Goal: Transaction & Acquisition: Purchase product/service

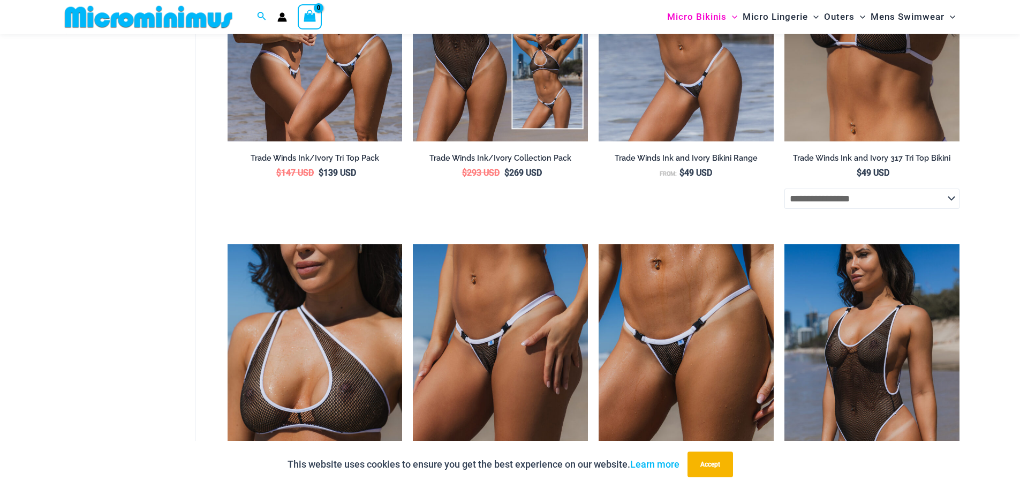
scroll to position [532, 0]
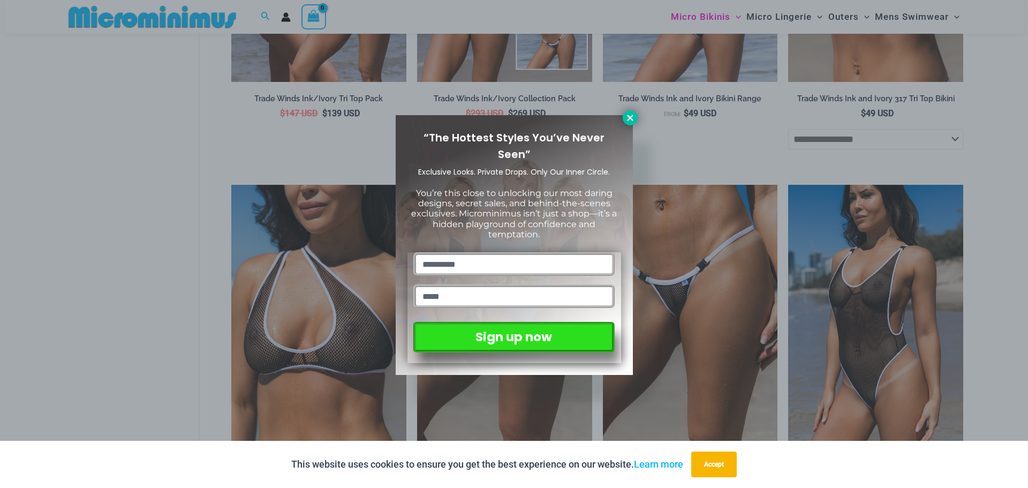
type input "**********"
click at [628, 116] on icon at bounding box center [630, 118] width 6 height 6
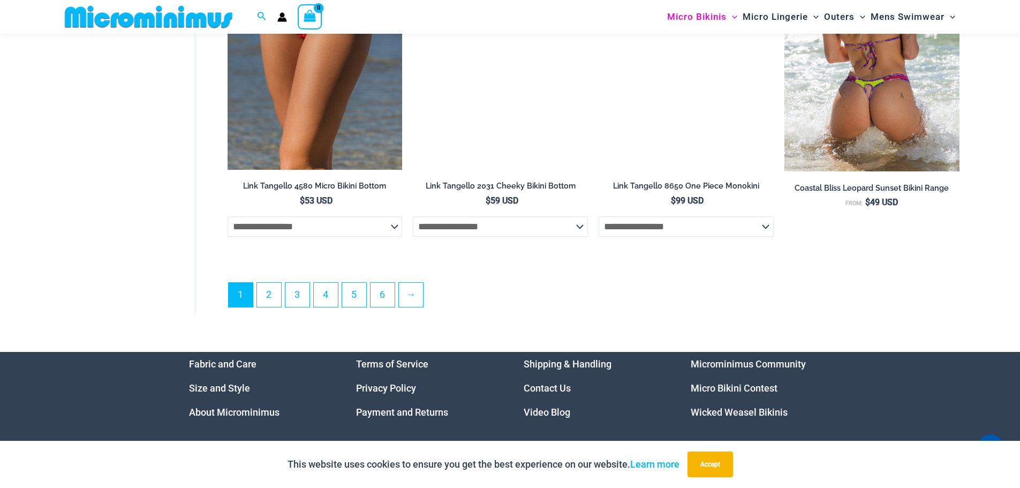
scroll to position [2995, 0]
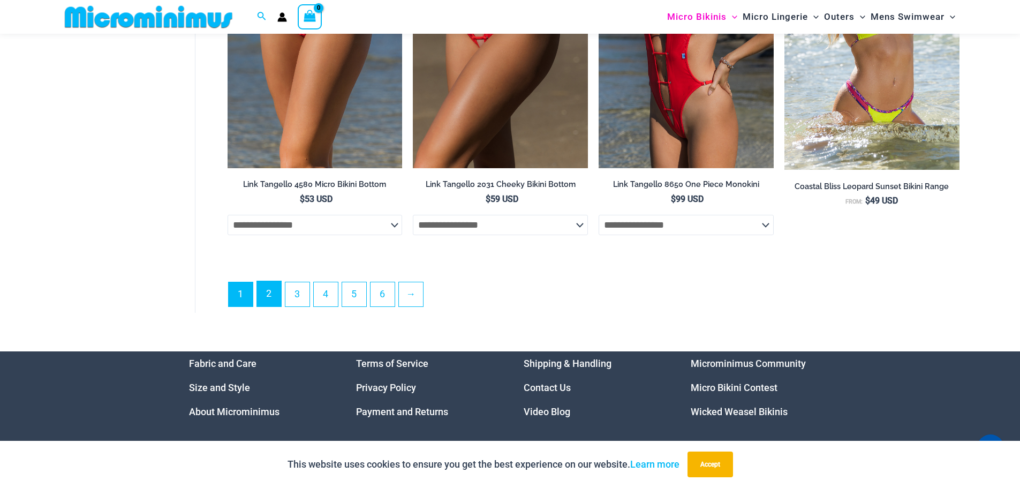
click at [268, 306] on link "2" at bounding box center [269, 293] width 24 height 25
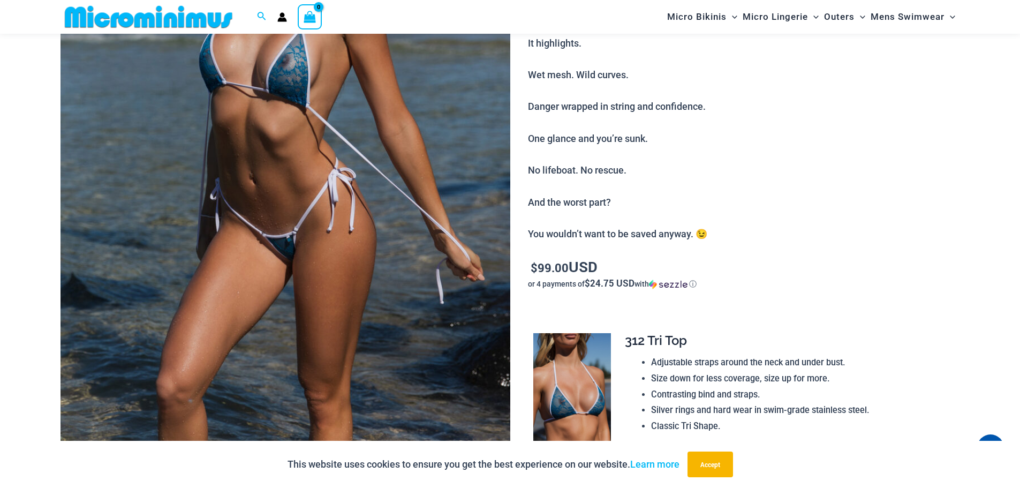
scroll to position [473, 0]
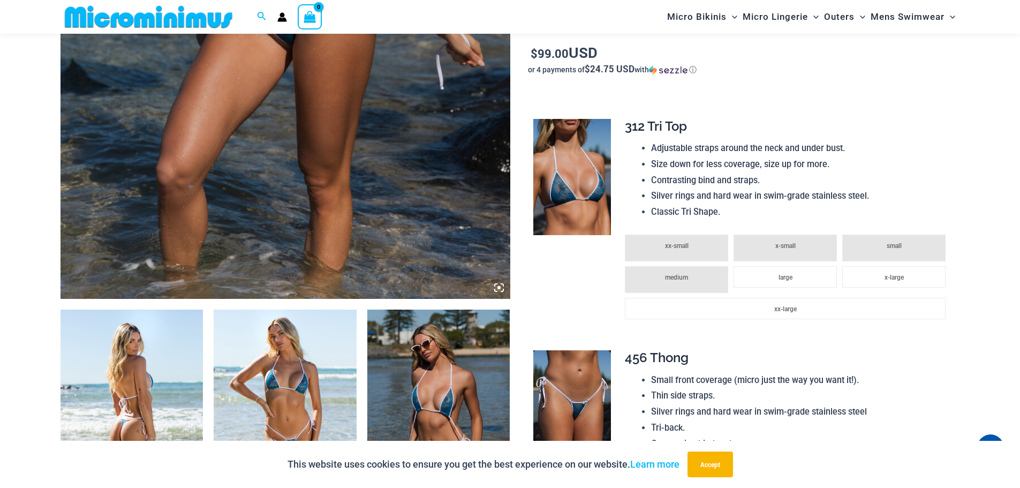
type input "**********"
click at [132, 371] on img at bounding box center [131, 416] width 143 height 214
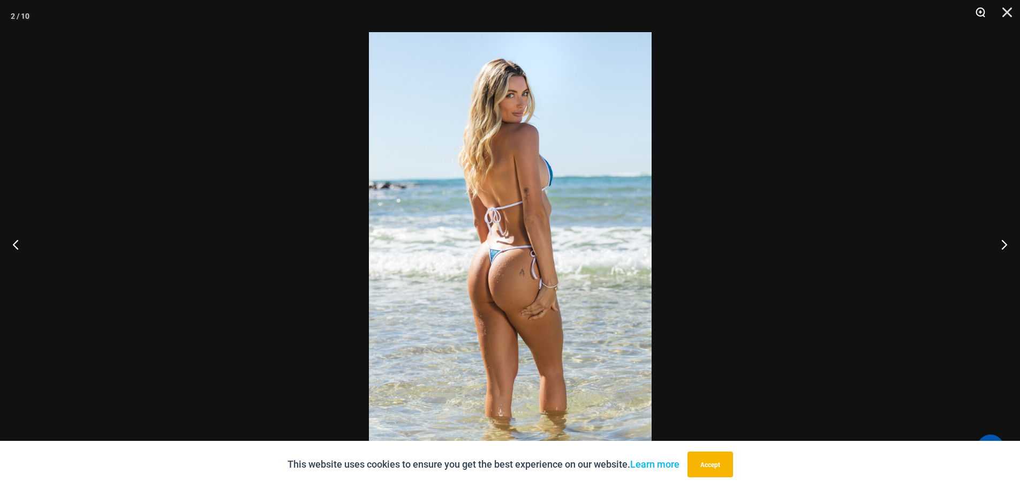
click at [975, 13] on button "Zoom" at bounding box center [976, 16] width 27 height 32
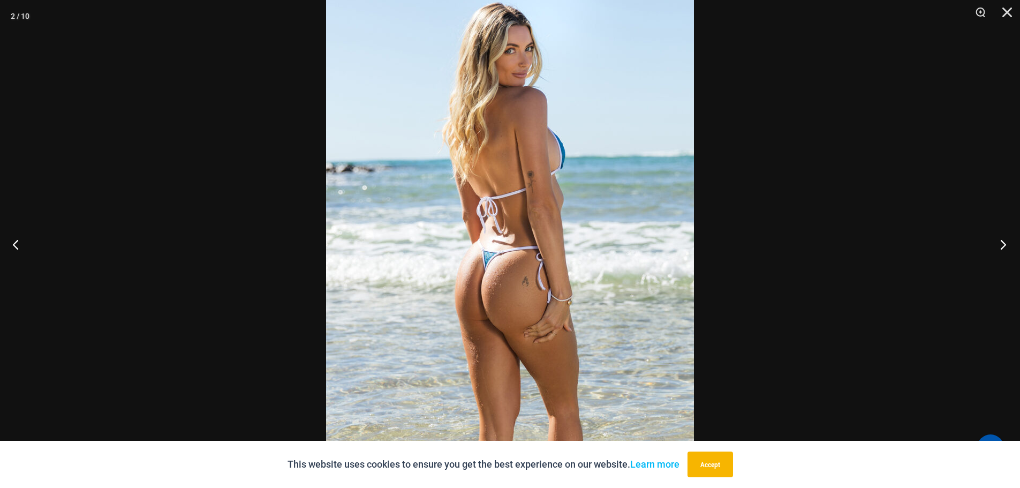
click at [1002, 244] on button "Next" at bounding box center [1000, 244] width 40 height 54
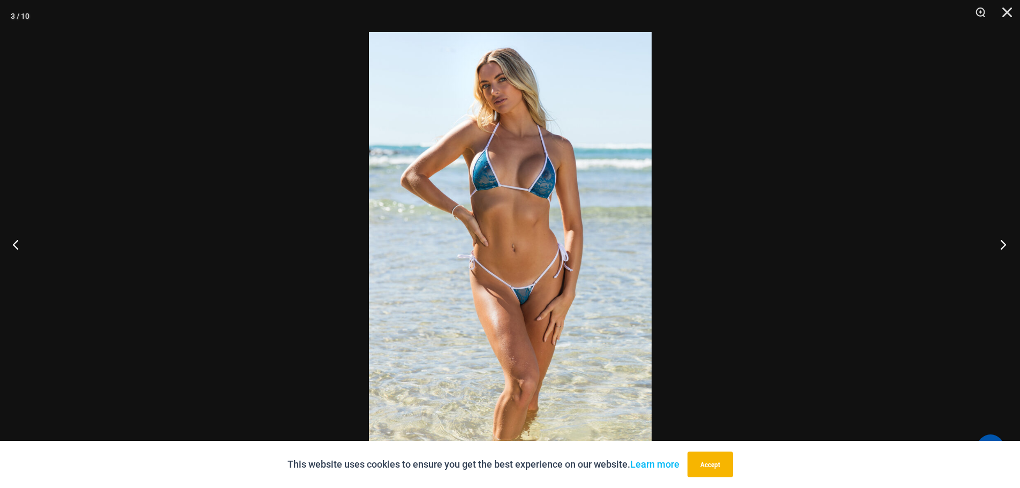
click at [1002, 244] on button "Next" at bounding box center [1000, 244] width 40 height 54
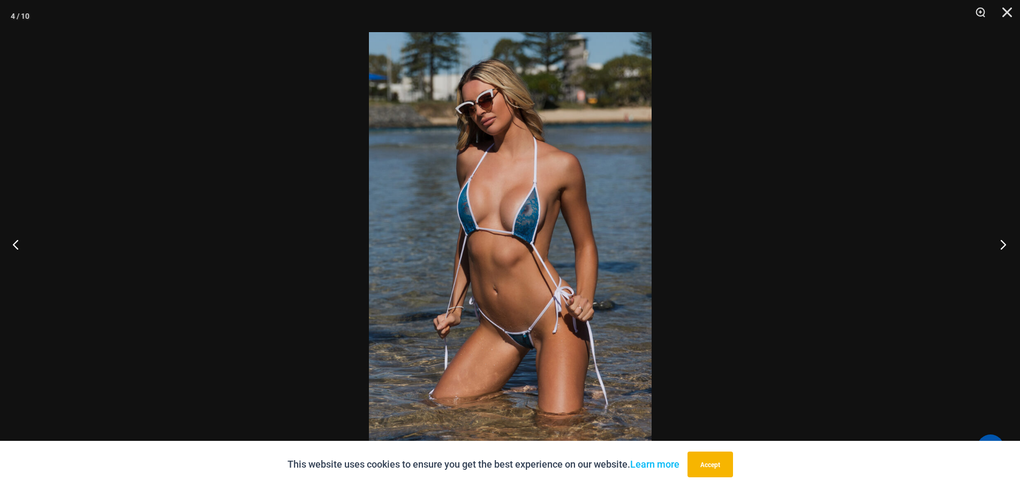
click at [1002, 244] on button "Next" at bounding box center [1000, 244] width 40 height 54
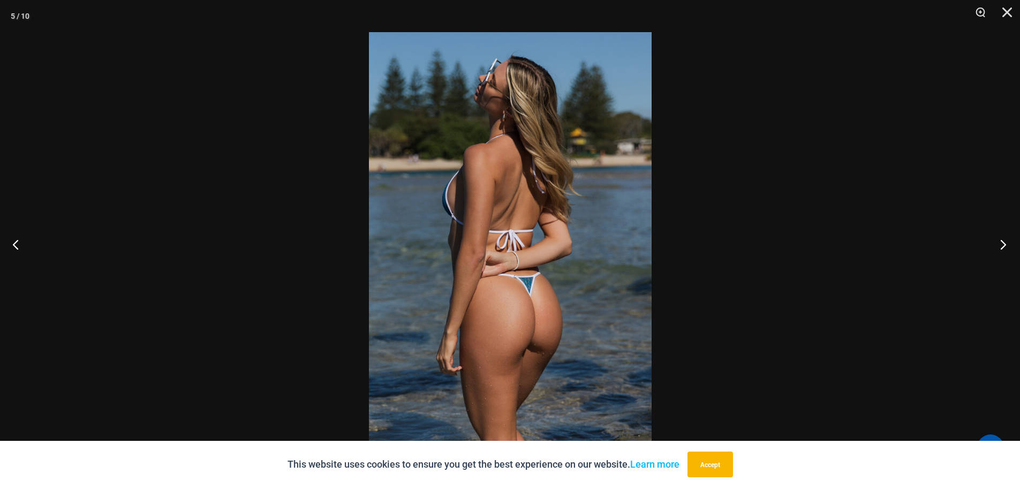
click at [1002, 244] on button "Next" at bounding box center [1000, 244] width 40 height 54
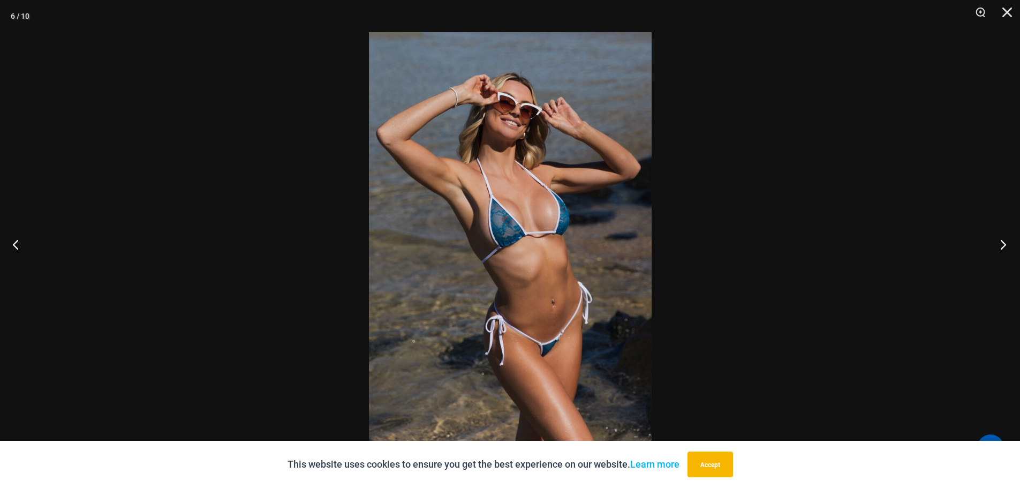
click at [1002, 244] on button "Next" at bounding box center [1000, 244] width 40 height 54
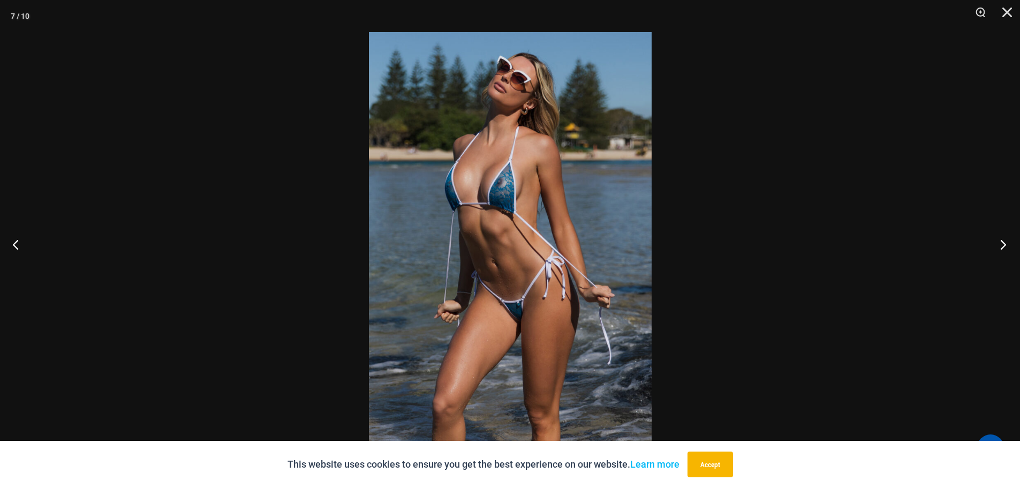
click at [1002, 244] on button "Next" at bounding box center [1000, 244] width 40 height 54
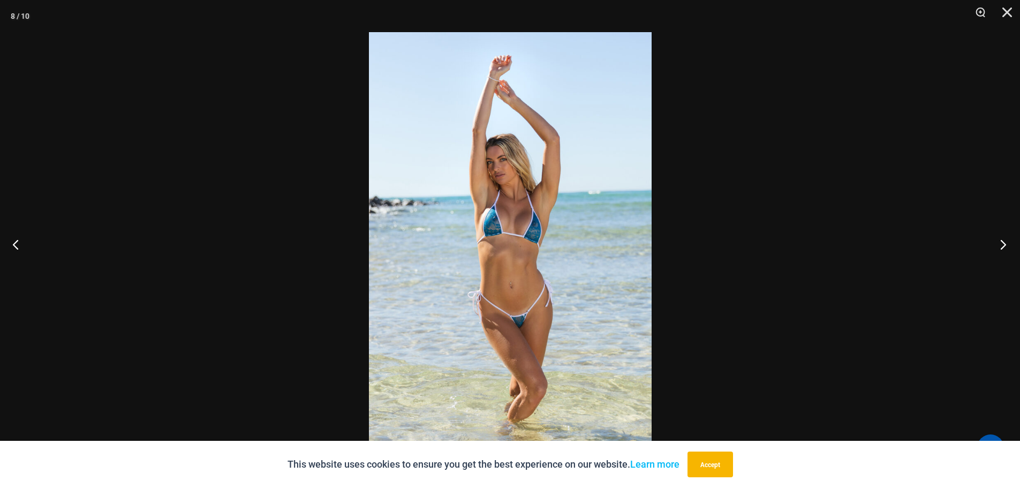
click at [1002, 244] on button "Next" at bounding box center [1000, 244] width 40 height 54
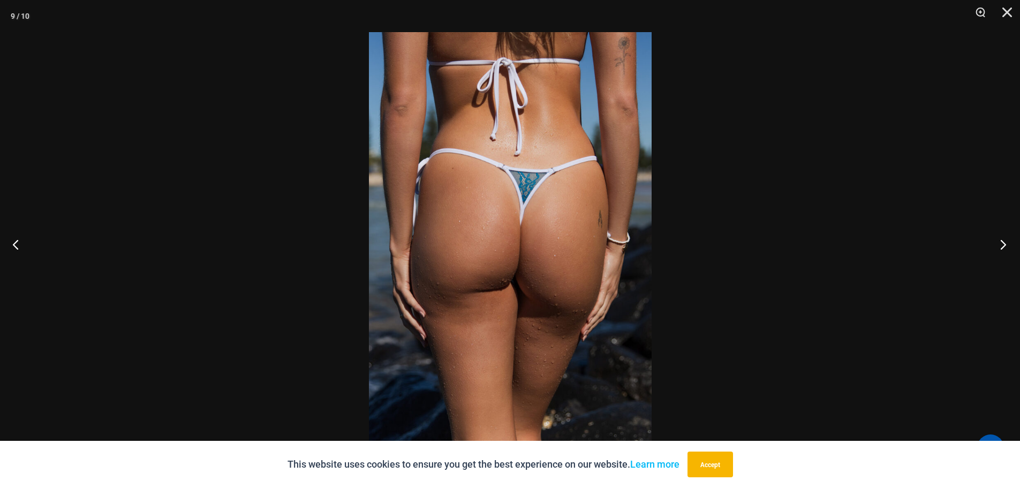
click at [1002, 244] on button "Next" at bounding box center [1000, 244] width 40 height 54
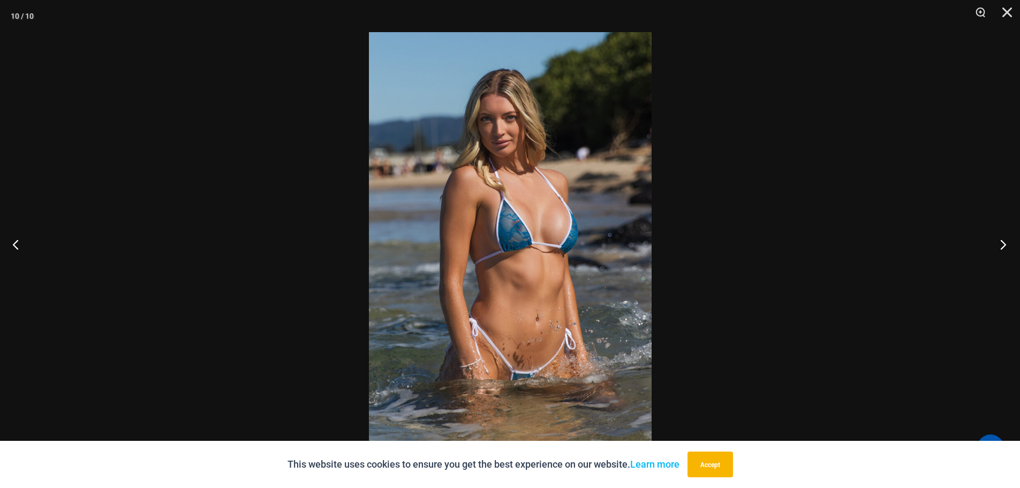
click at [1002, 244] on button "Next" at bounding box center [1000, 244] width 40 height 54
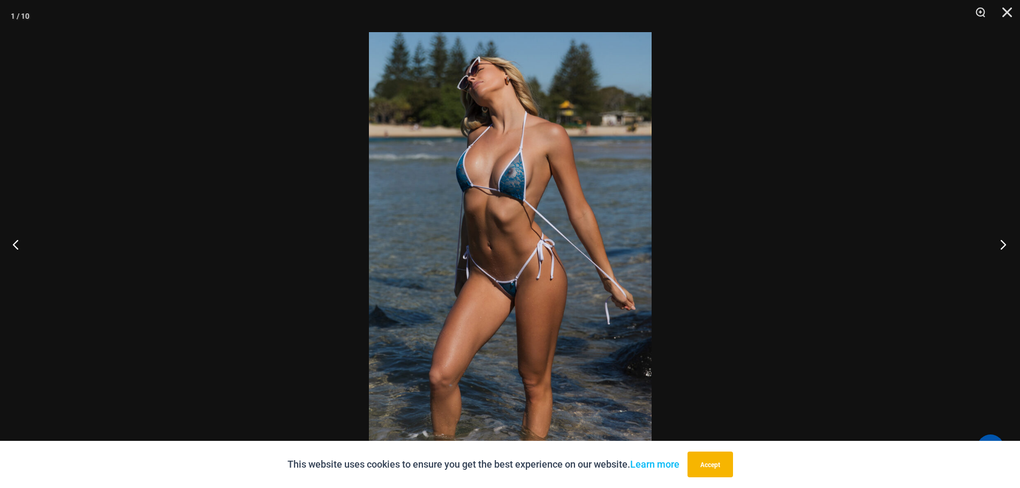
click at [1002, 244] on button "Next" at bounding box center [1000, 244] width 40 height 54
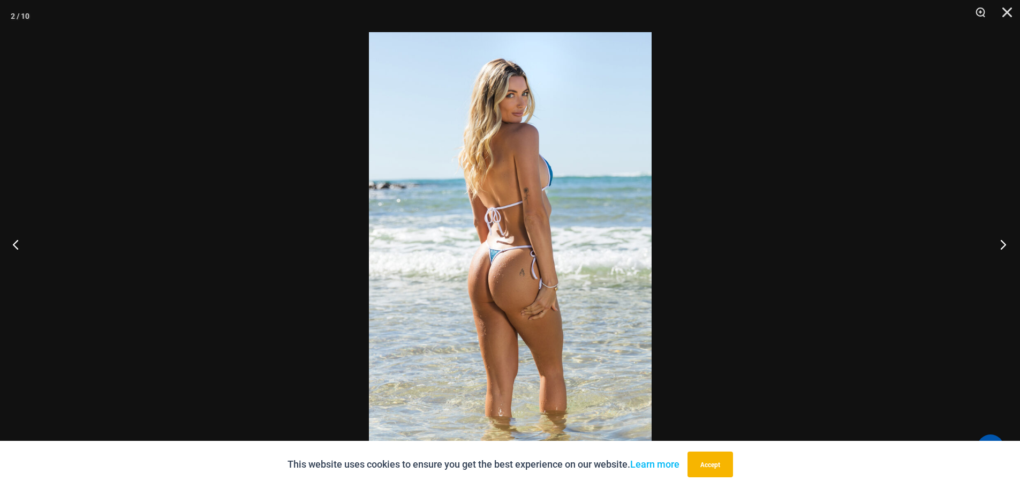
click at [1002, 244] on button "Next" at bounding box center [1000, 244] width 40 height 54
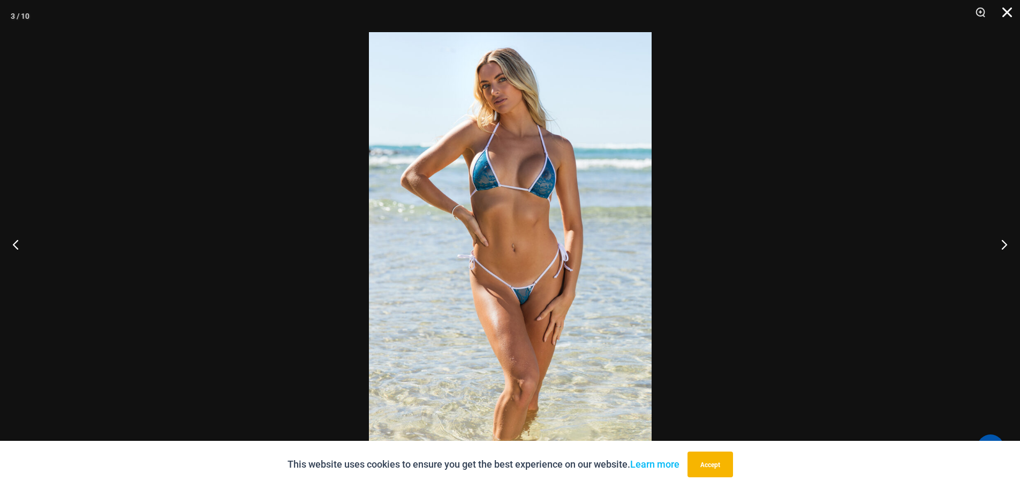
click at [1008, 9] on button "Close" at bounding box center [1003, 16] width 27 height 32
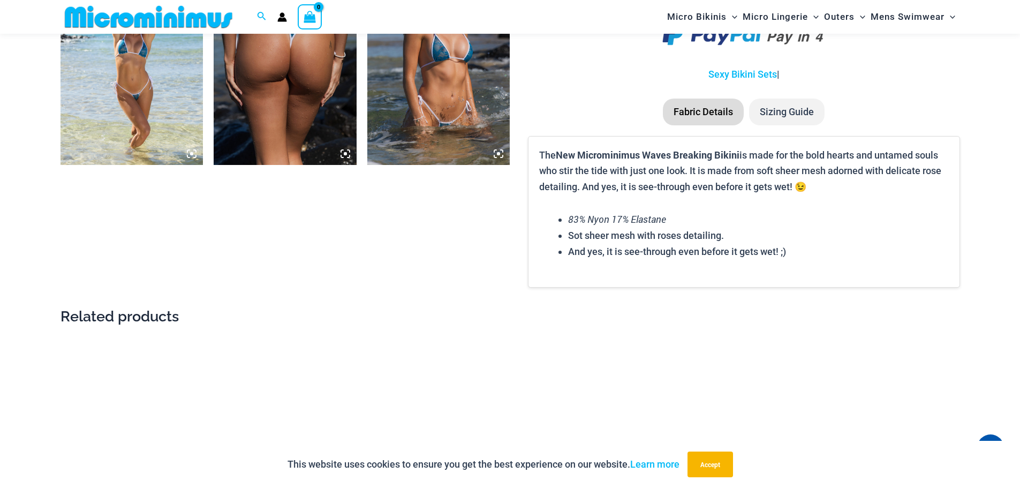
scroll to position [1437, 0]
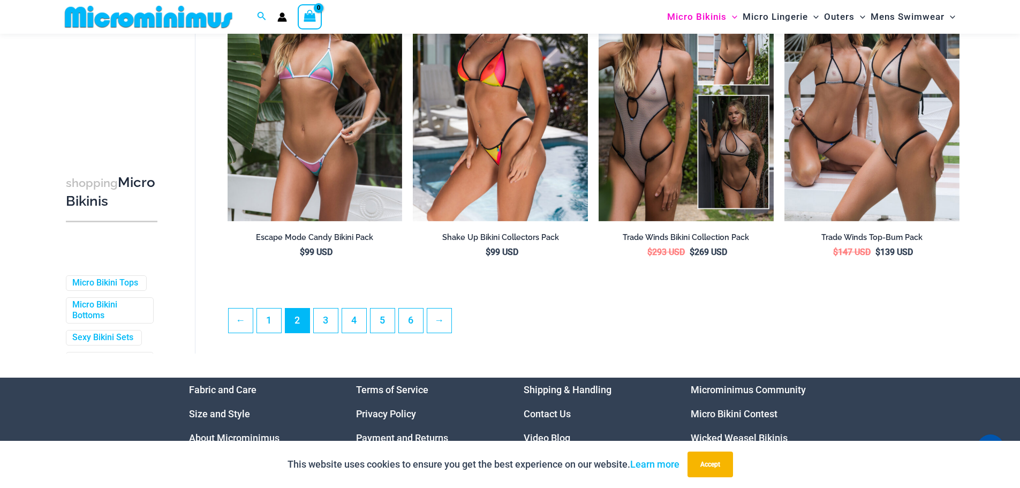
scroll to position [2888, 0]
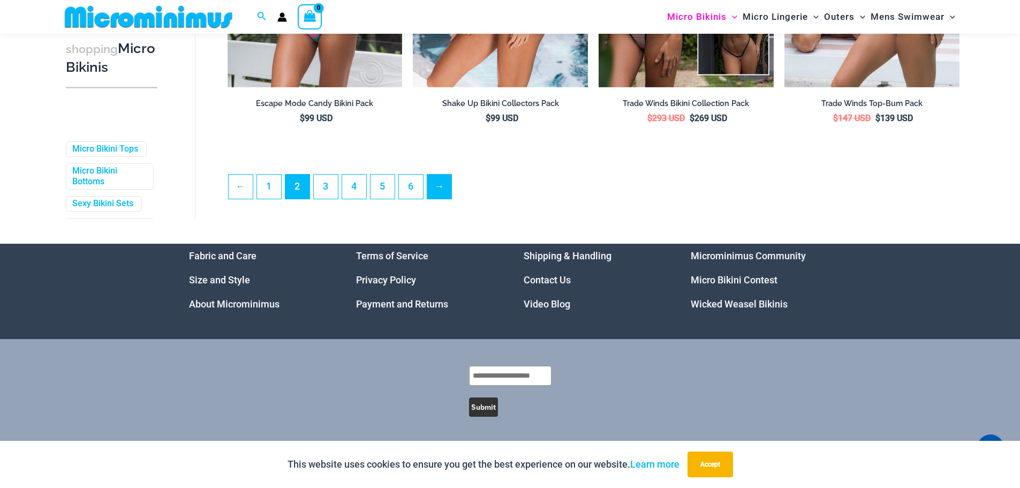
type input "**********"
click at [440, 192] on link "→" at bounding box center [439, 185] width 25 height 25
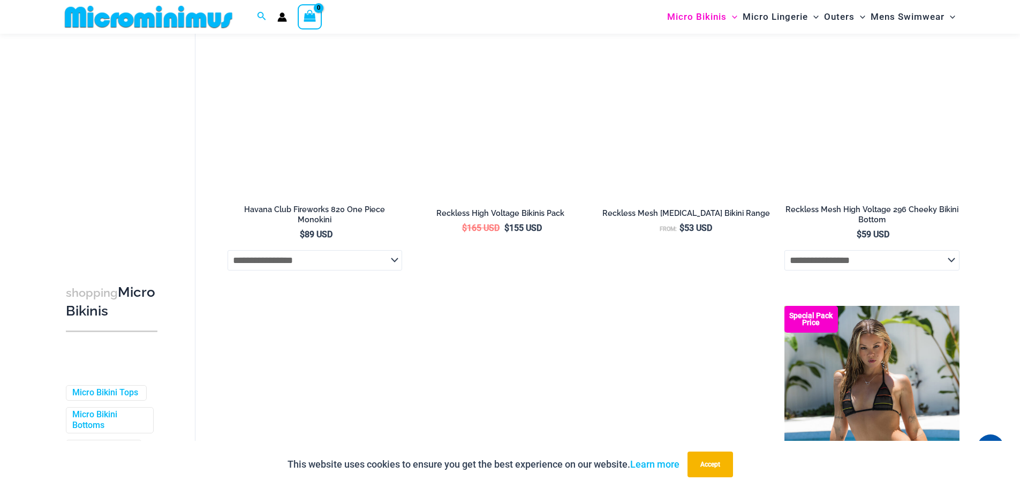
scroll to position [2774, 0]
